Goal: Information Seeking & Learning: Learn about a topic

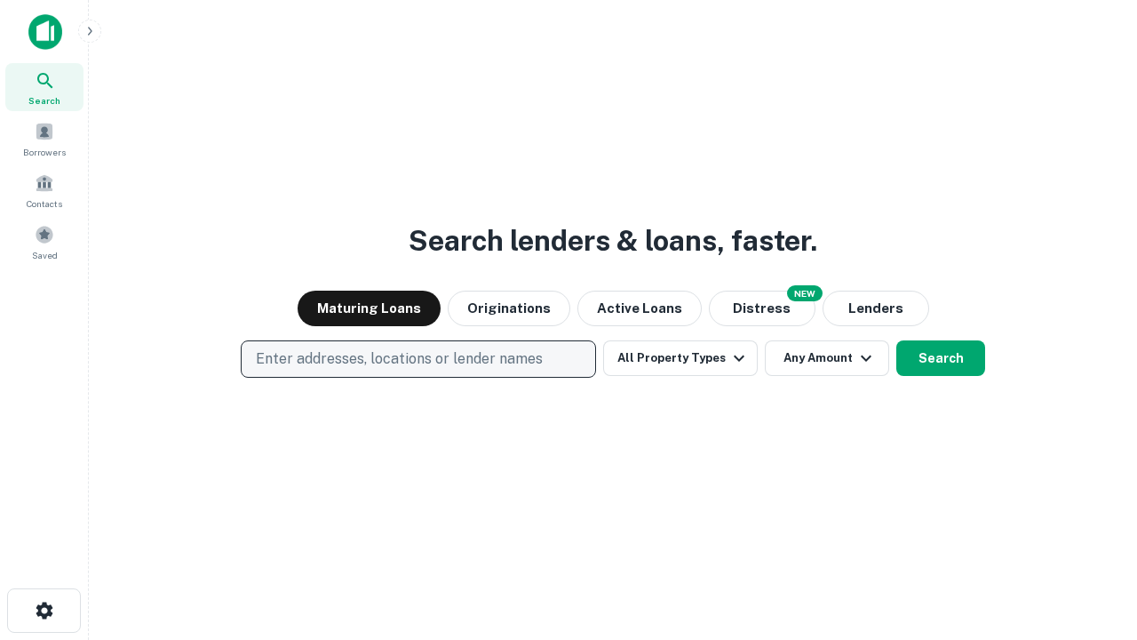
click at [418, 359] on p "Enter addresses, locations or lender names" at bounding box center [399, 358] width 287 height 21
type input "**********"
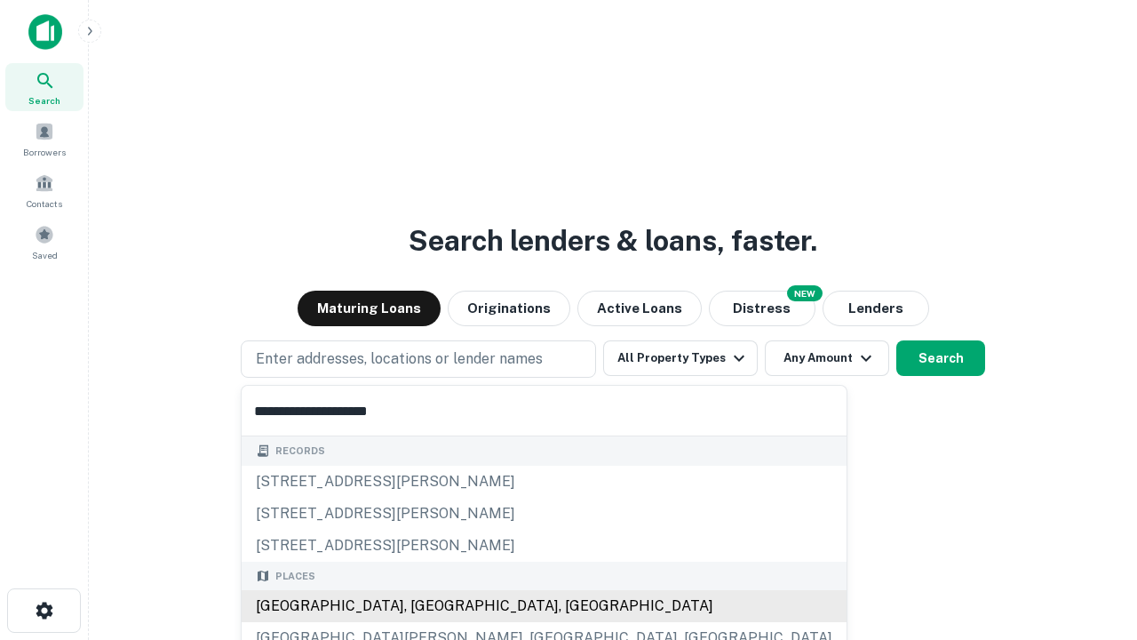
click at [425, 606] on div "Santa Monica, CA, USA" at bounding box center [544, 606] width 605 height 32
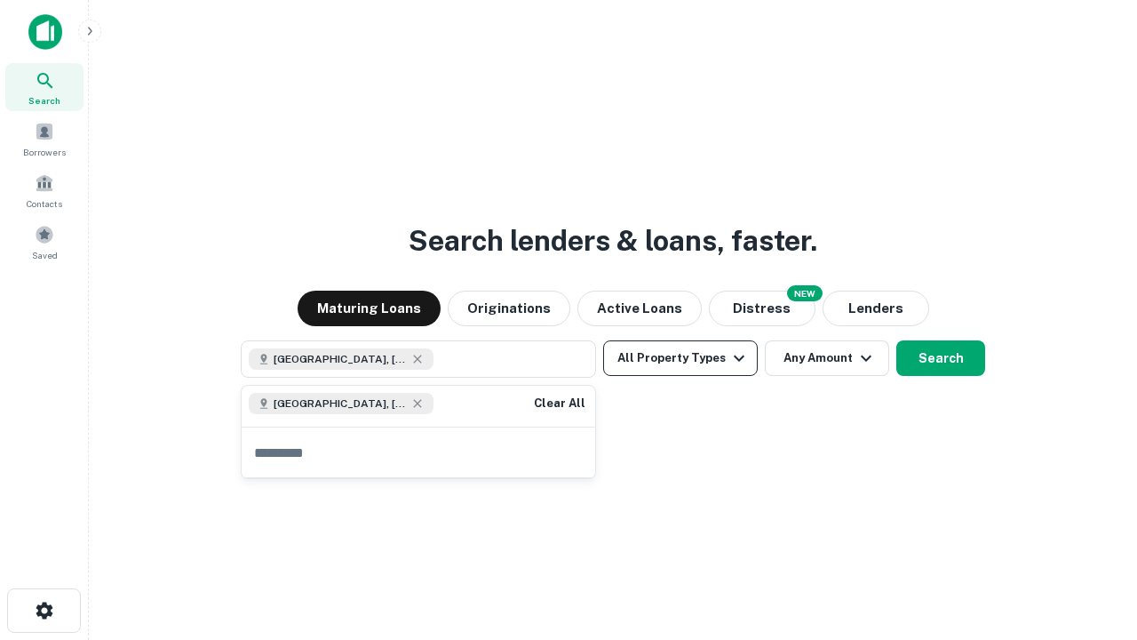
click at [681, 358] on button "All Property Types" at bounding box center [680, 358] width 155 height 36
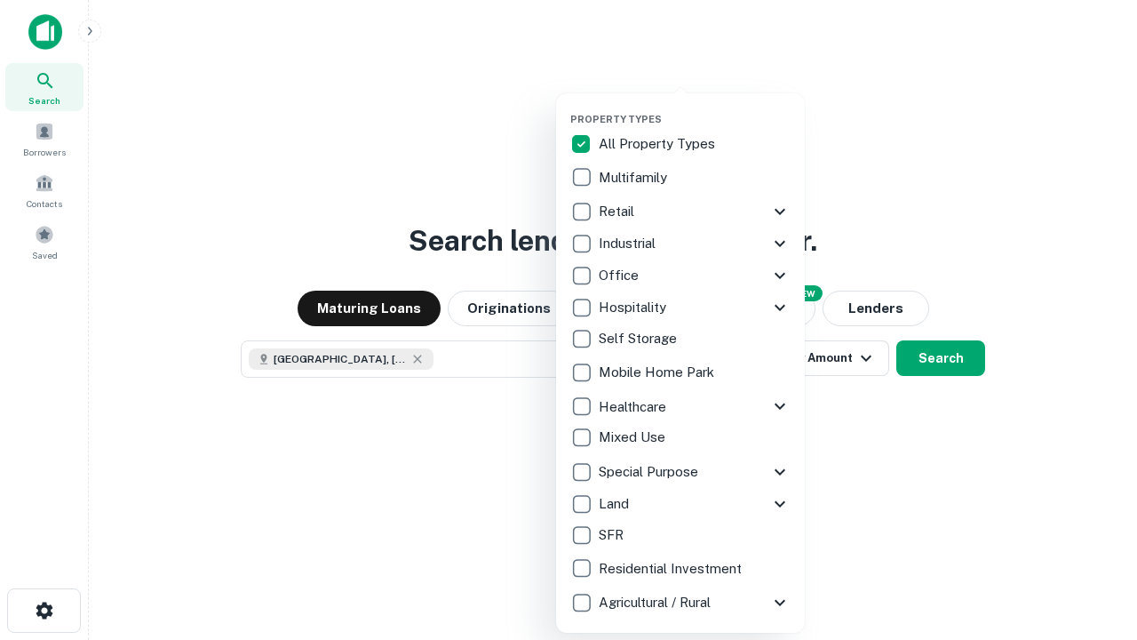
click at [695, 108] on button "button" at bounding box center [694, 108] width 249 height 1
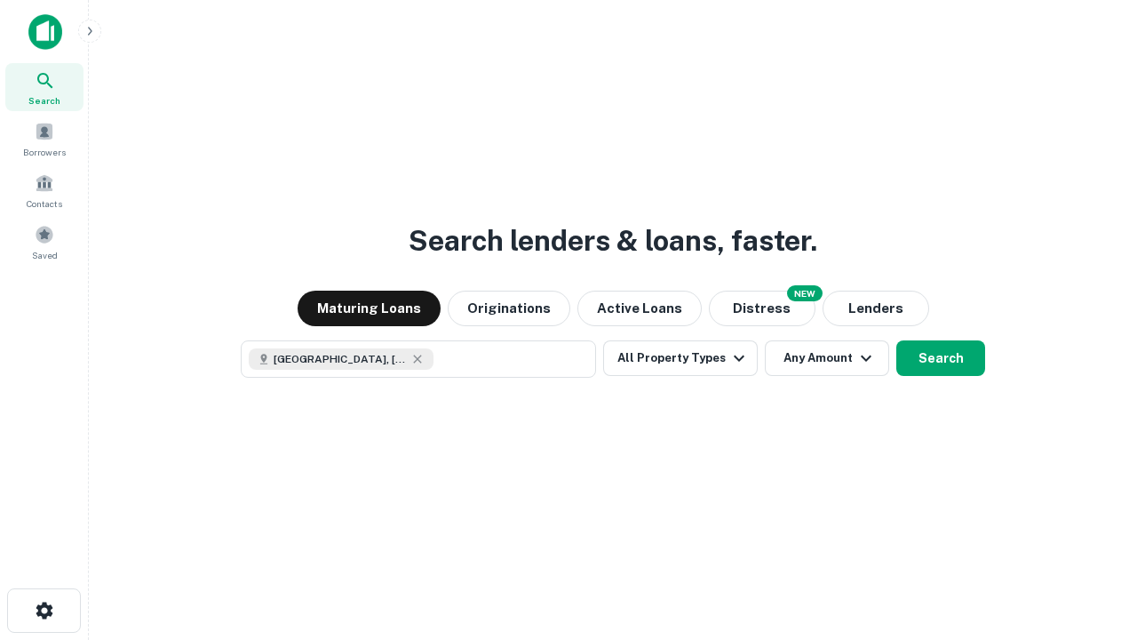
scroll to position [28, 0]
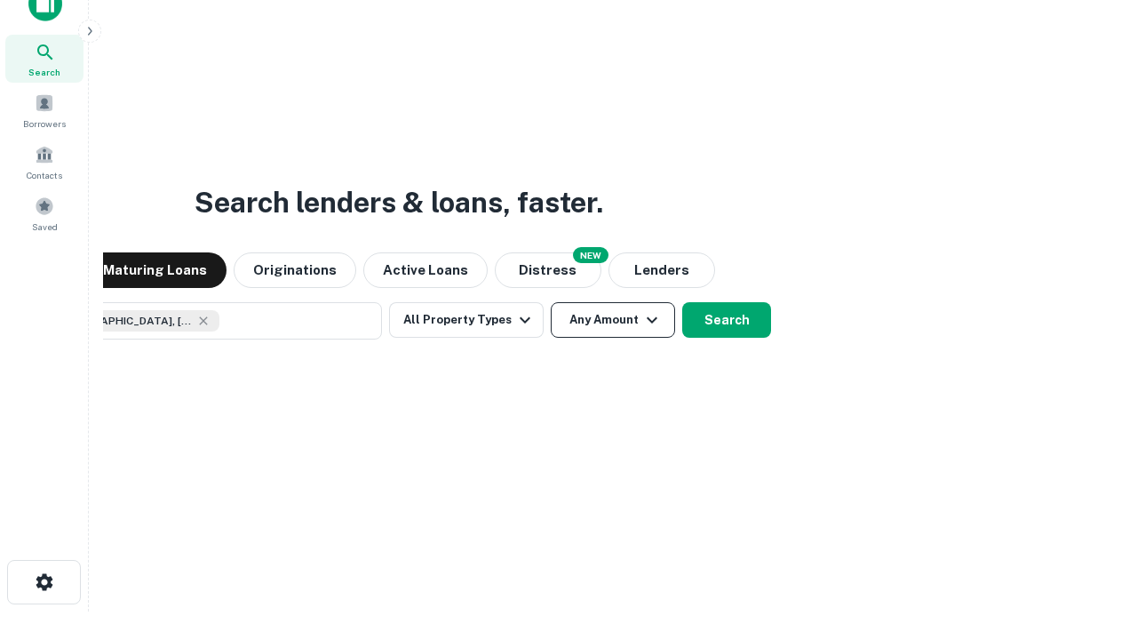
click at [551, 302] on button "Any Amount" at bounding box center [613, 320] width 124 height 36
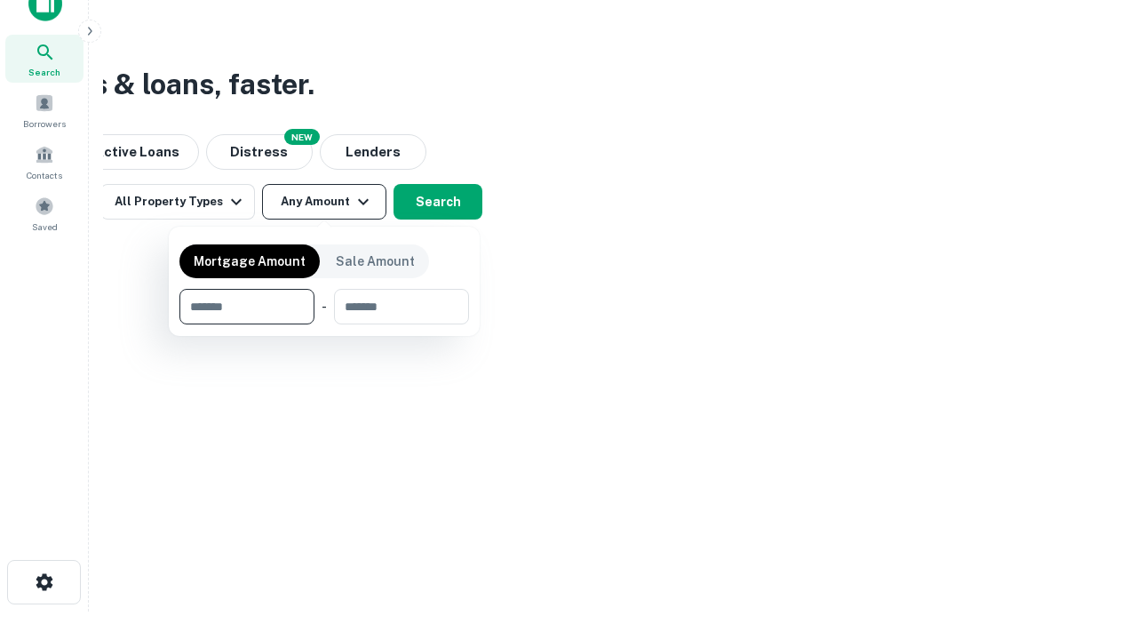
type input "*******"
click at [324, 324] on button "button" at bounding box center [324, 324] width 290 height 1
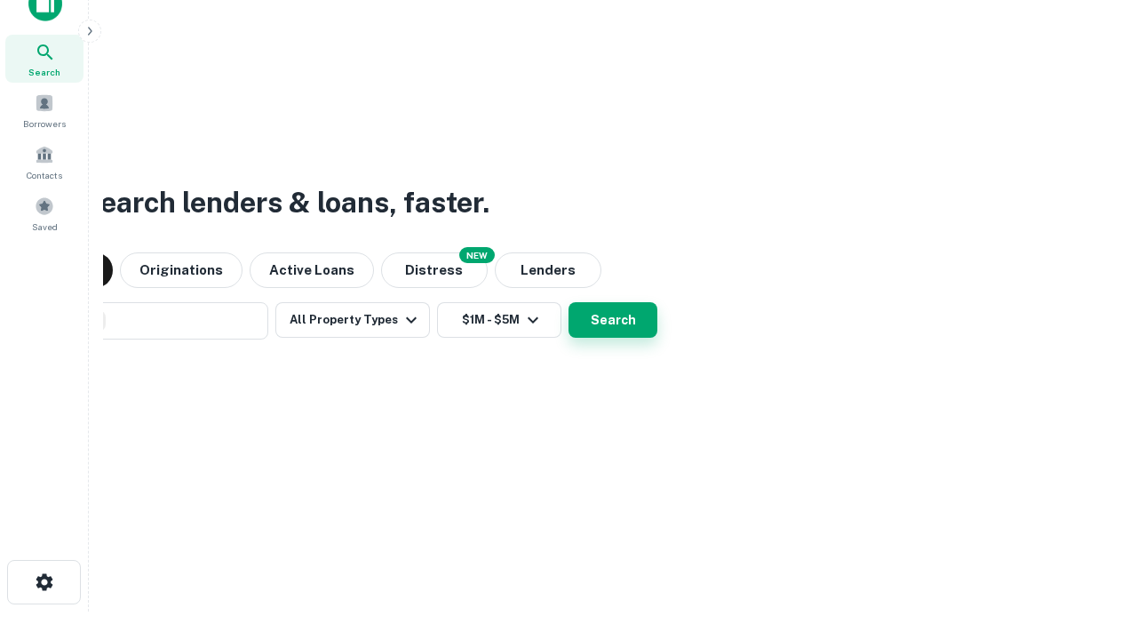
click at [569, 302] on button "Search" at bounding box center [613, 320] width 89 height 36
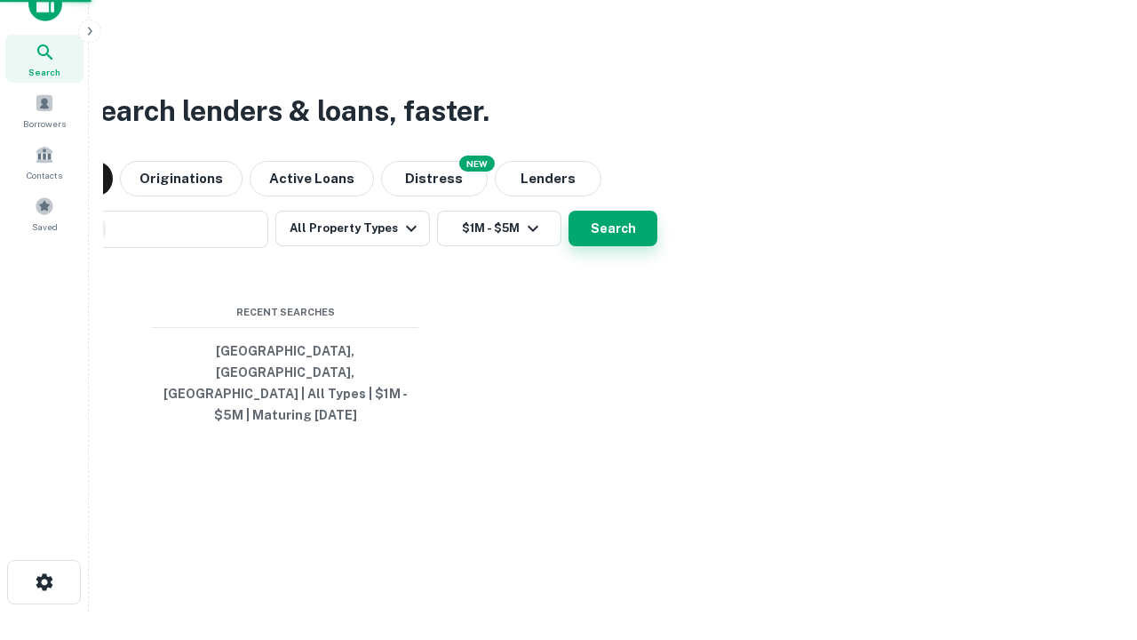
scroll to position [58, 503]
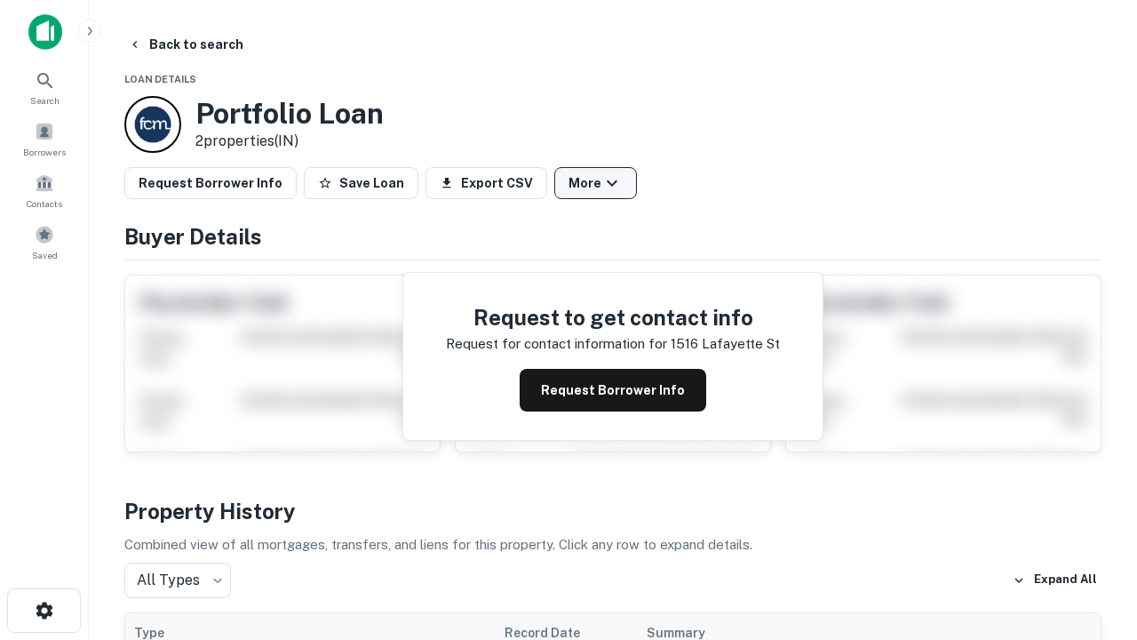
click at [595, 183] on button "More" at bounding box center [595, 183] width 83 height 32
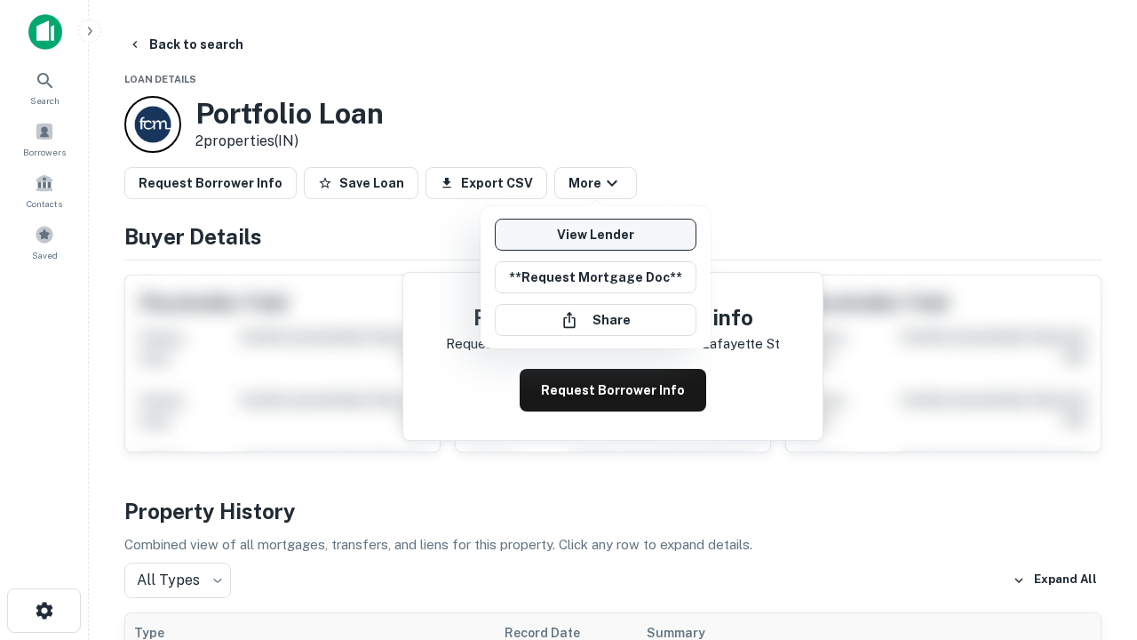
click at [595, 235] on link "View Lender" at bounding box center [596, 235] width 202 height 32
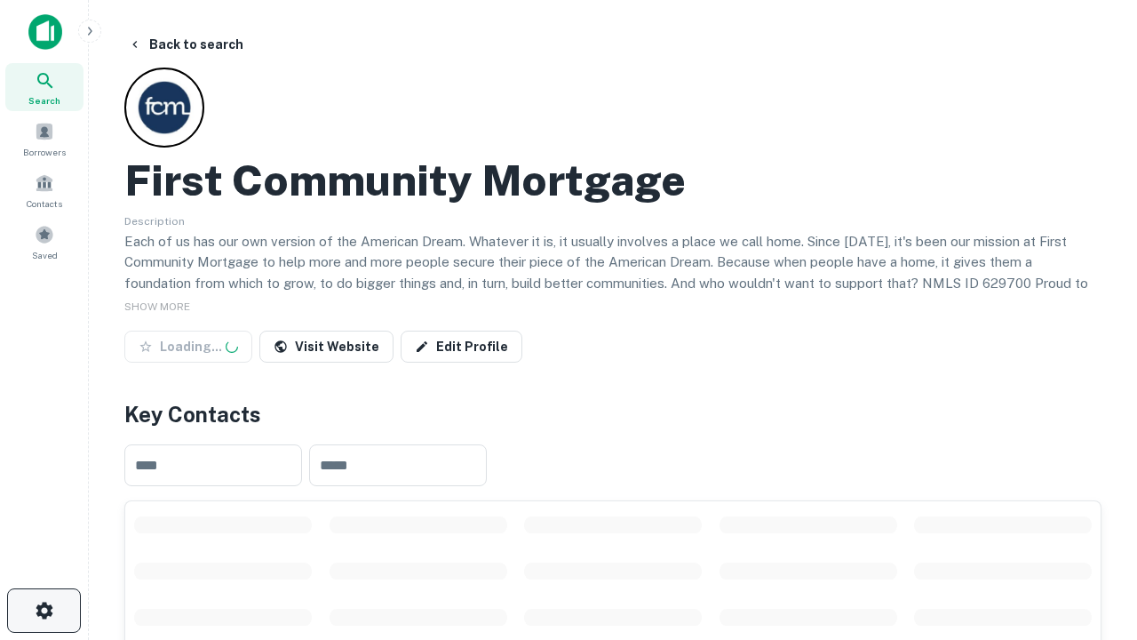
click at [44, 610] on icon "button" at bounding box center [44, 610] width 21 height 21
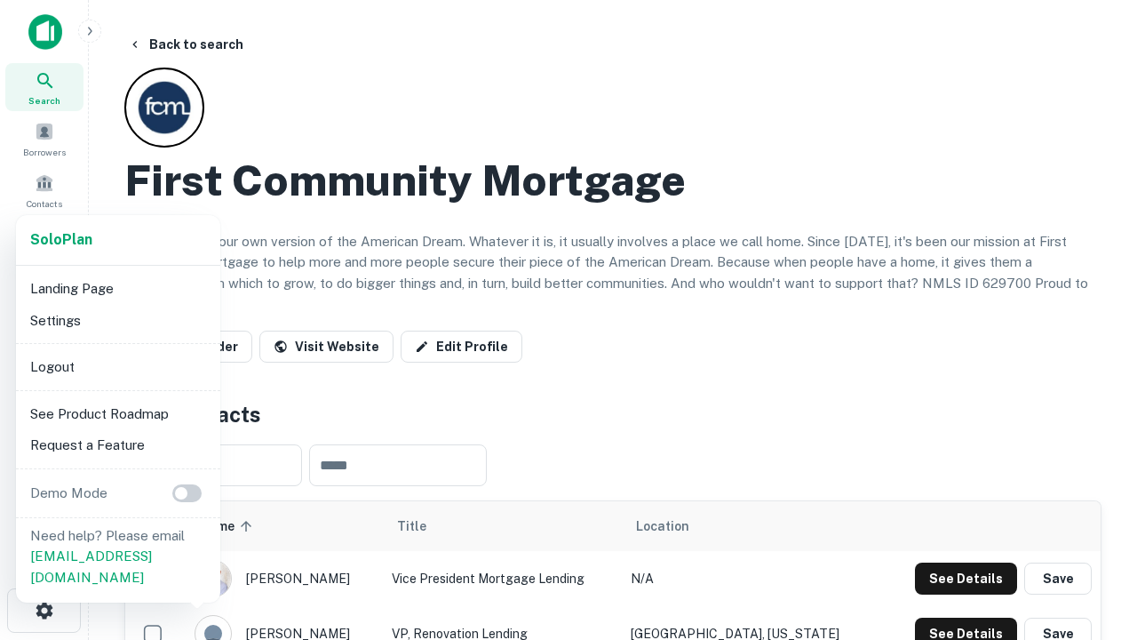
click at [117, 366] on li "Logout" at bounding box center [118, 367] width 190 height 32
